Goal: Task Accomplishment & Management: Manage account settings

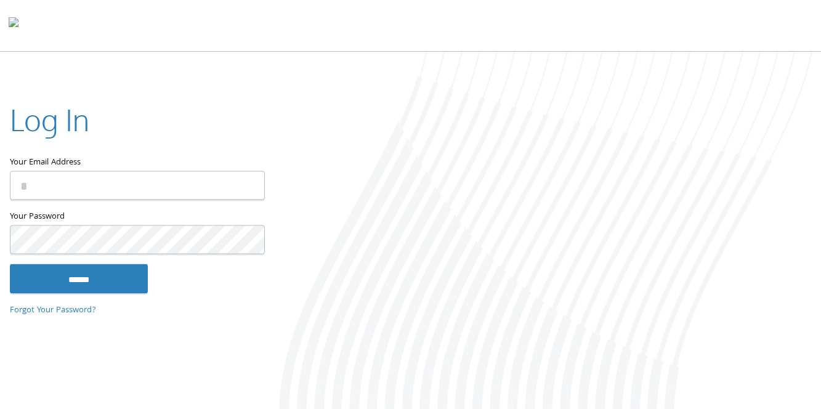
click at [110, 185] on input "Your Email Address" at bounding box center [137, 185] width 255 height 29
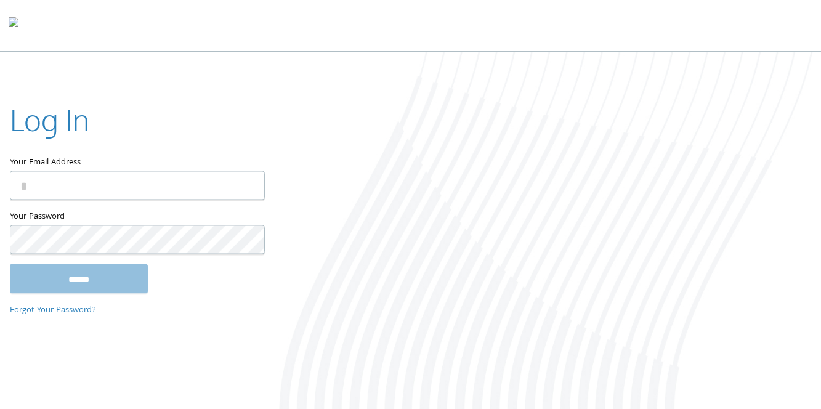
type input "**********"
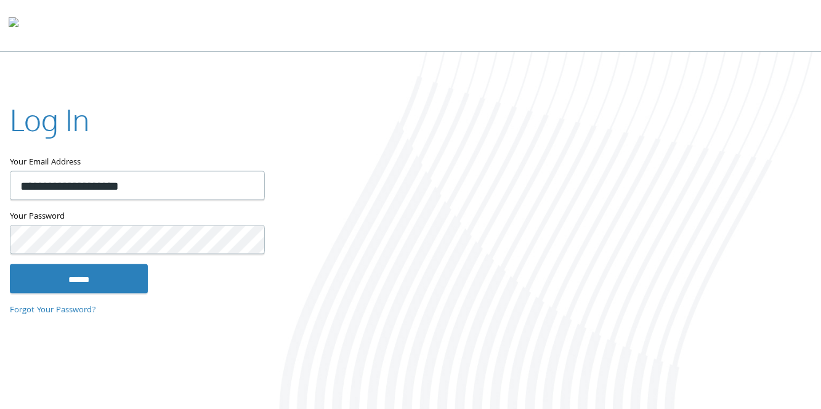
click at [10, 264] on input "******" at bounding box center [79, 279] width 138 height 30
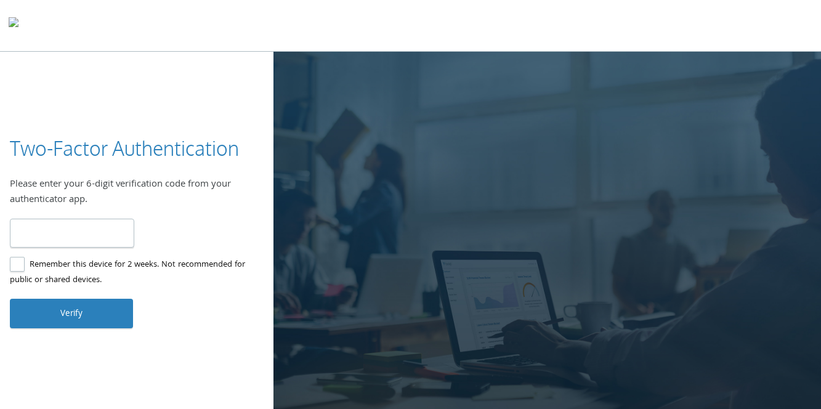
type input "******"
